Goal: Obtain resource: Obtain resource

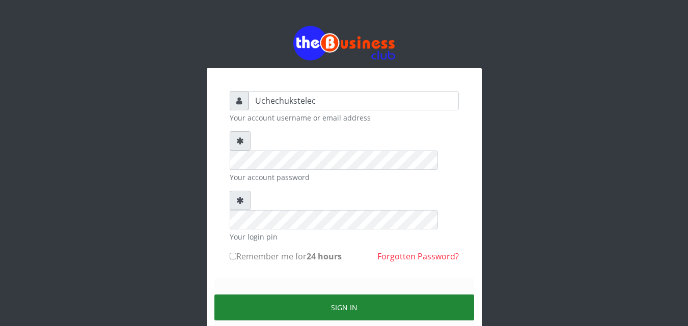
click at [359, 295] on button "Sign in" at bounding box center [344, 308] width 260 height 26
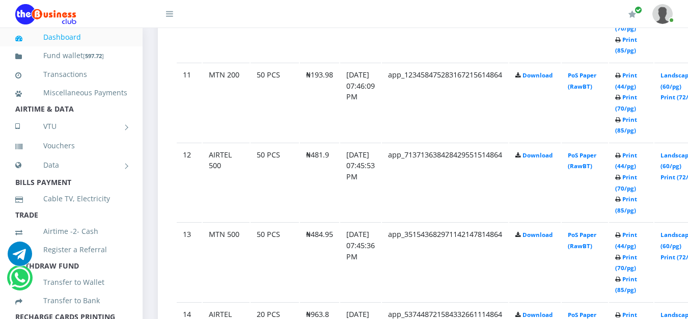
scroll to position [1373, 0]
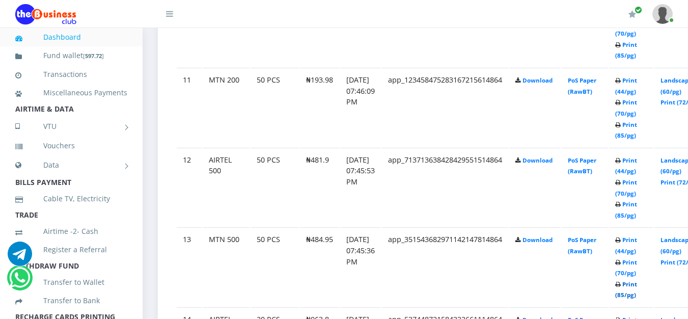
click at [637, 288] on link "Print (85/pg)" at bounding box center [626, 289] width 22 height 19
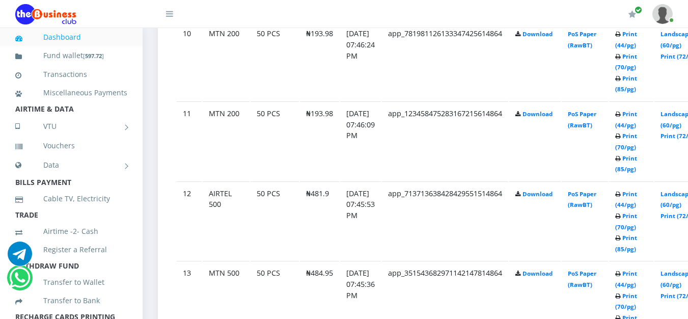
scroll to position [1373, 0]
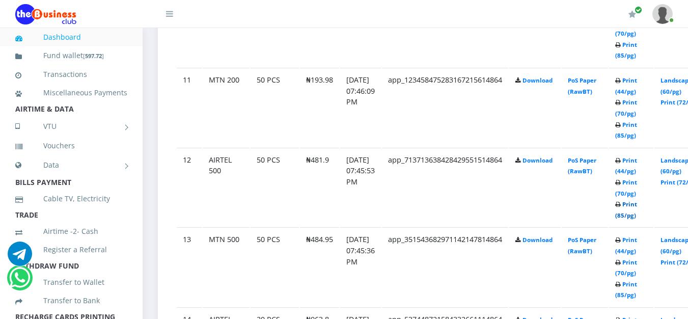
click at [637, 214] on link "Print (85/pg)" at bounding box center [626, 209] width 22 height 19
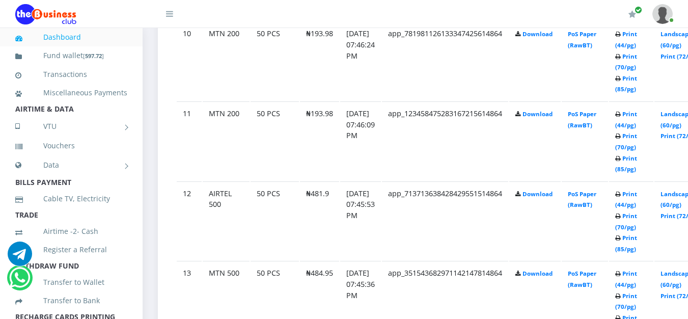
scroll to position [1373, 0]
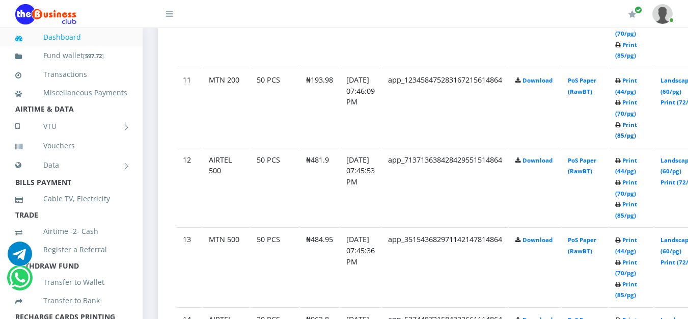
click at [637, 128] on link "Print (85/pg)" at bounding box center [626, 130] width 22 height 19
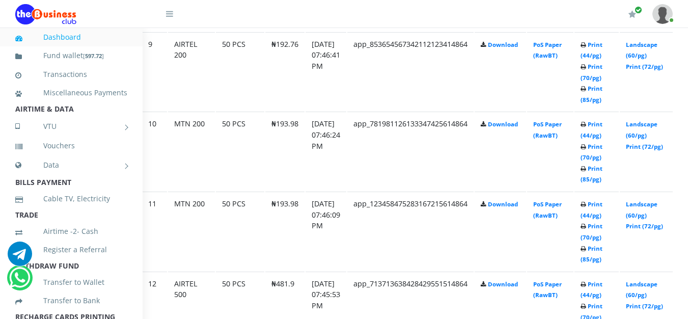
scroll to position [1248, 35]
click at [602, 173] on link "Print (85/pg)" at bounding box center [591, 174] width 22 height 19
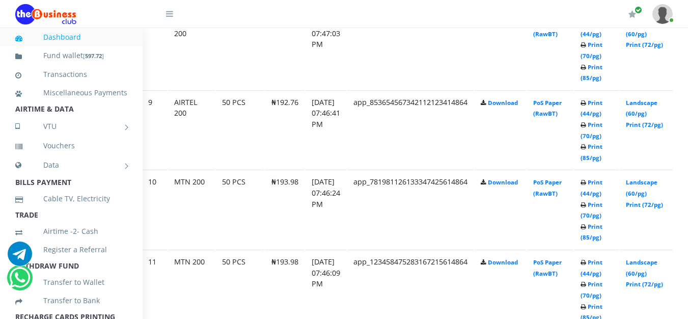
scroll to position [1188, 35]
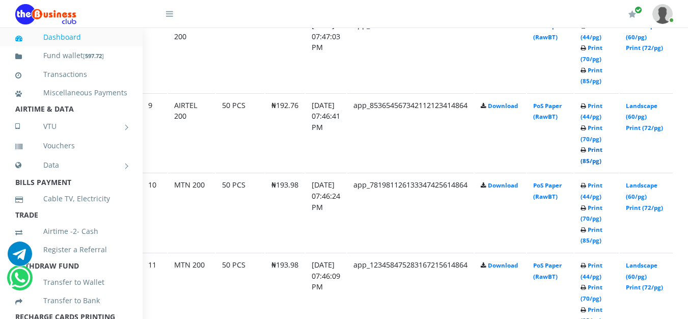
click at [602, 159] on link "Print (85/pg)" at bounding box center [591, 155] width 22 height 19
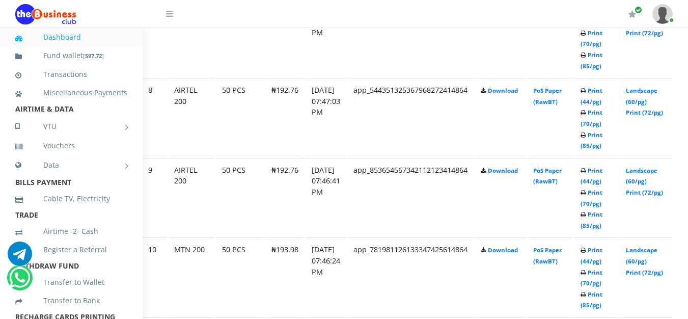
scroll to position [1120, 35]
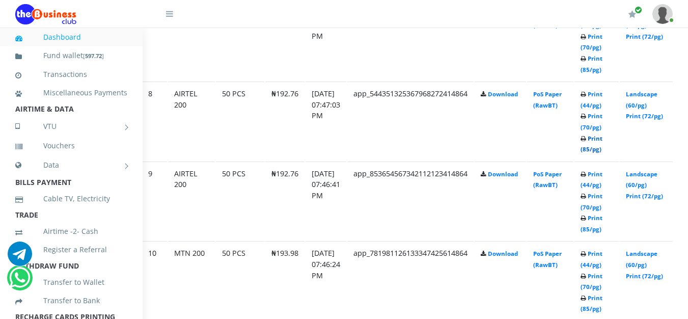
click at [602, 147] on link "Print (85/pg)" at bounding box center [591, 143] width 22 height 19
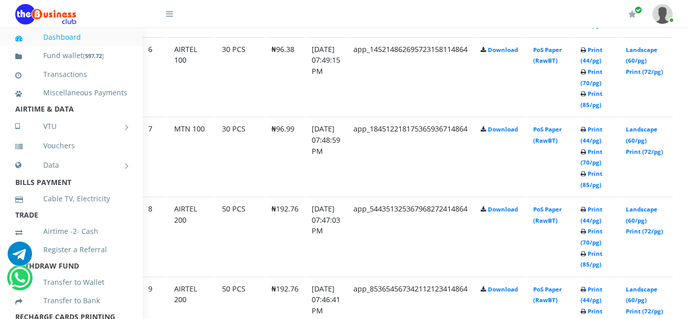
scroll to position [1003, 35]
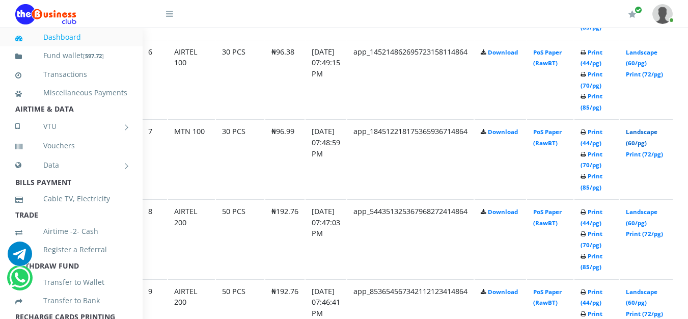
click at [653, 141] on link "Landscape (60/pg)" at bounding box center [641, 137] width 32 height 19
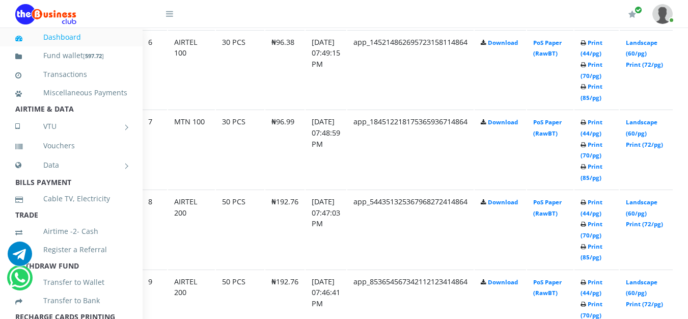
scroll to position [1013, 35]
click at [663, 146] on link "Print (72/pg)" at bounding box center [643, 143] width 37 height 8
click at [602, 97] on link "Print (85/pg)" at bounding box center [591, 90] width 22 height 19
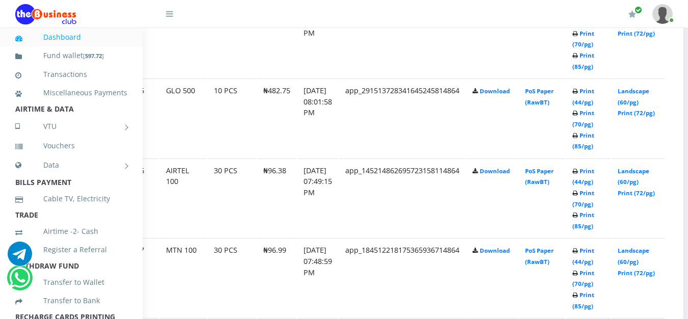
scroll to position [884, 44]
click at [653, 193] on link "Print (72/pg)" at bounding box center [634, 193] width 37 height 8
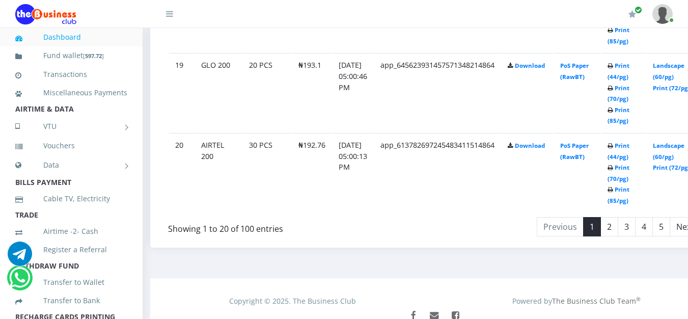
scroll to position [2083, 8]
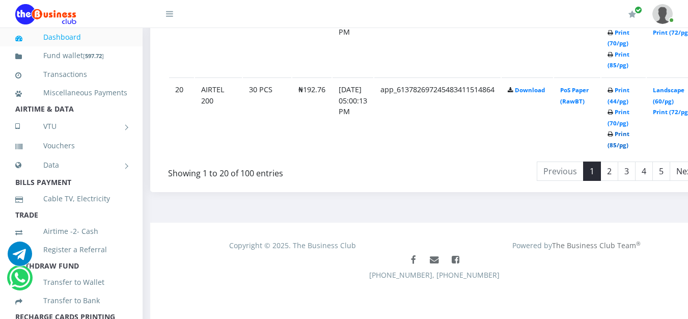
click at [623, 141] on link "Print (85/pg)" at bounding box center [618, 139] width 22 height 19
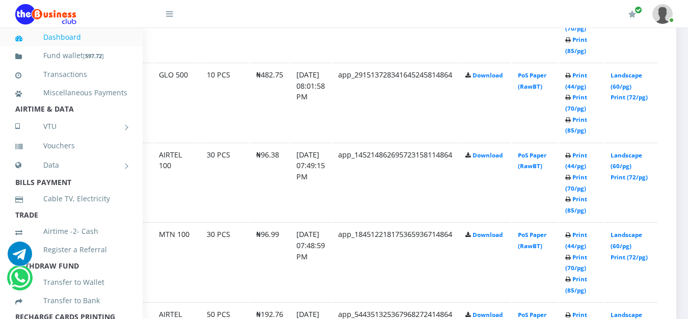
scroll to position [900, 51]
click at [646, 179] on link "Print (72/pg)" at bounding box center [627, 177] width 37 height 8
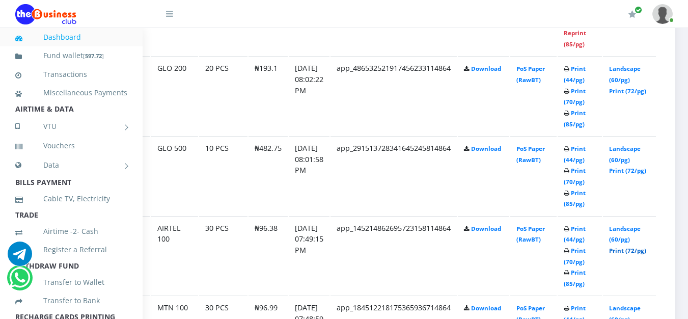
scroll to position [826, 51]
click at [646, 250] on link "Print (72/pg)" at bounding box center [627, 251] width 37 height 8
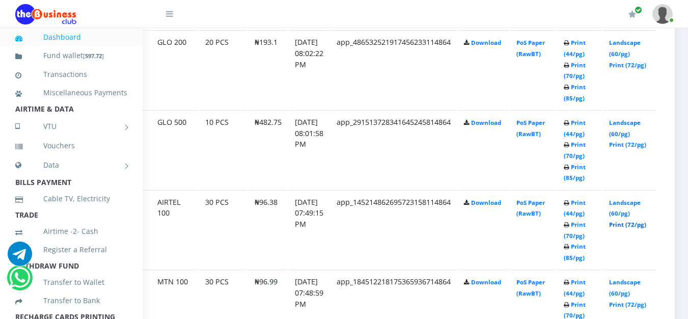
scroll to position [852, 51]
click at [585, 179] on link "Print (85/pg)" at bounding box center [574, 172] width 22 height 19
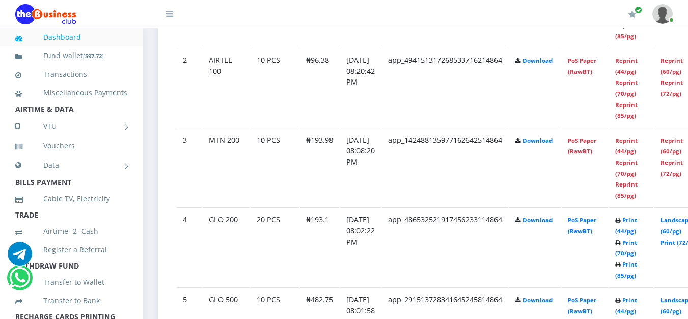
scroll to position [676, 0]
click at [637, 265] on link "Print (85/pg)" at bounding box center [626, 268] width 22 height 19
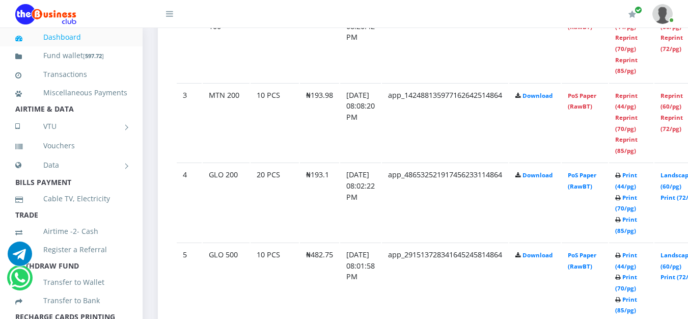
scroll to position [724, 0]
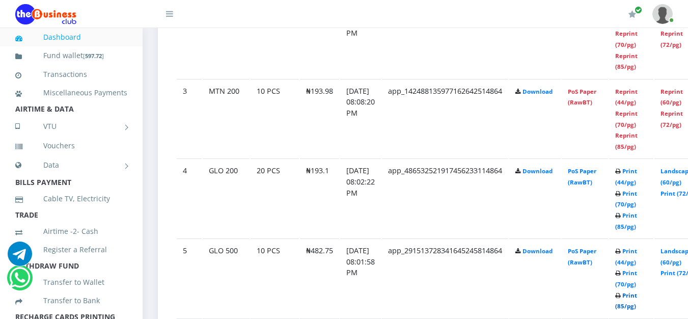
click at [637, 297] on link "Print (85/pg)" at bounding box center [626, 300] width 22 height 19
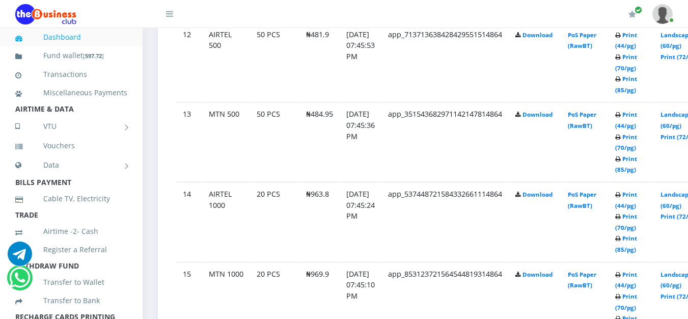
scroll to position [1502, 0]
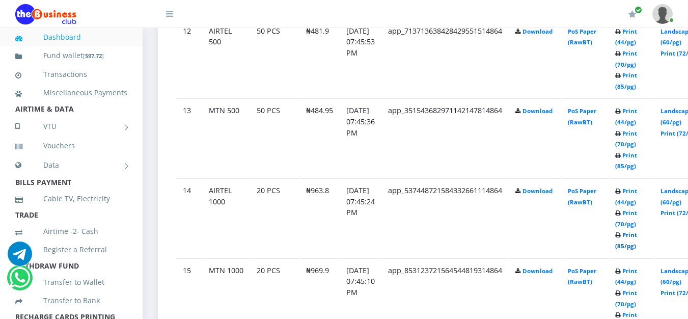
click at [637, 244] on link "Print (85/pg)" at bounding box center [626, 240] width 22 height 19
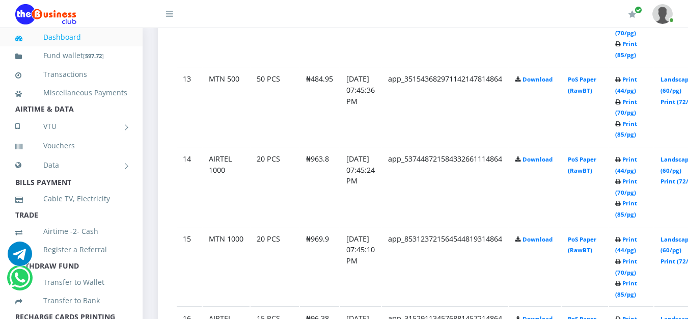
scroll to position [1535, 0]
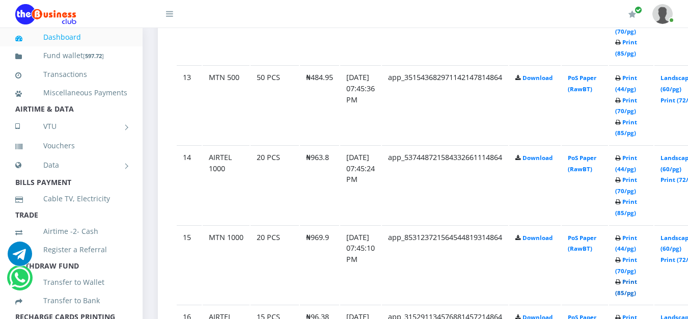
click at [637, 293] on link "Print (85/pg)" at bounding box center [626, 286] width 22 height 19
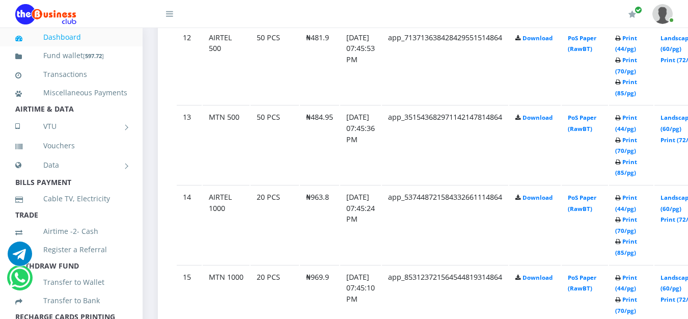
scroll to position [1491, 0]
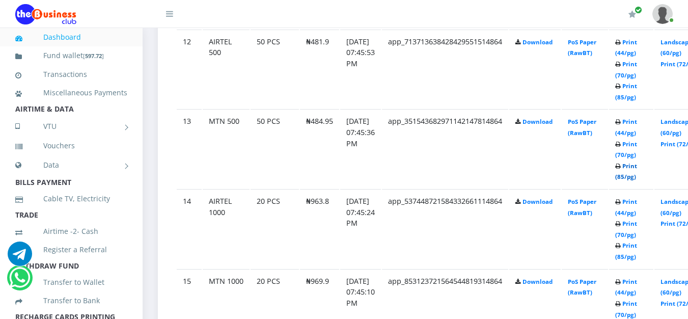
click at [637, 175] on link "Print (85/pg)" at bounding box center [626, 171] width 22 height 19
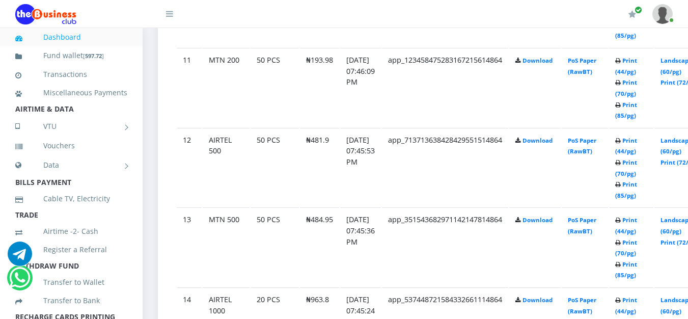
scroll to position [1375, 0]
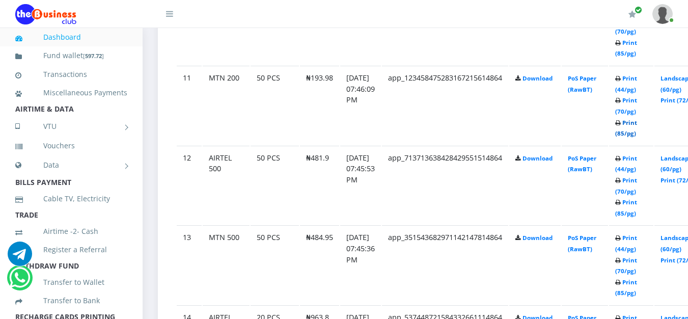
click at [637, 133] on link "Print (85/pg)" at bounding box center [626, 128] width 22 height 19
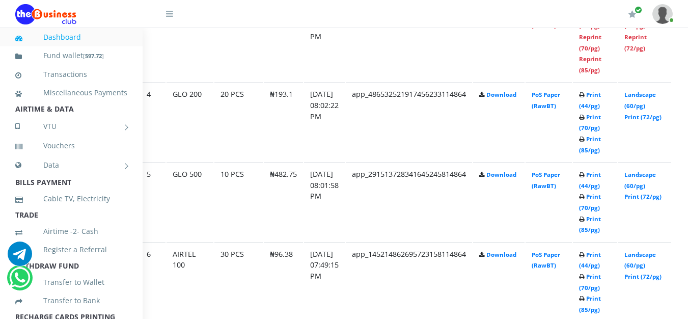
scroll to position [798, 36]
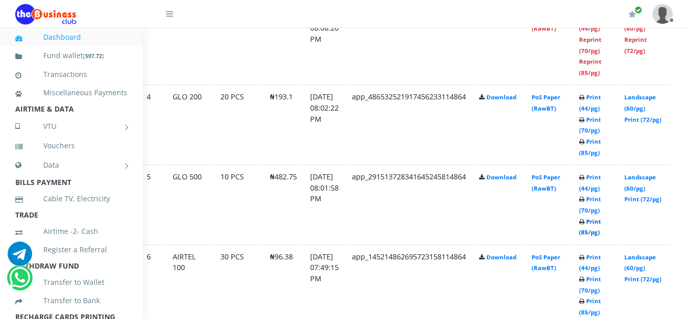
click at [601, 235] on link "Print (85/pg)" at bounding box center [590, 226] width 22 height 19
click at [601, 233] on link "Print (85/pg)" at bounding box center [590, 226] width 22 height 19
